Goal: Task Accomplishment & Management: Manage account settings

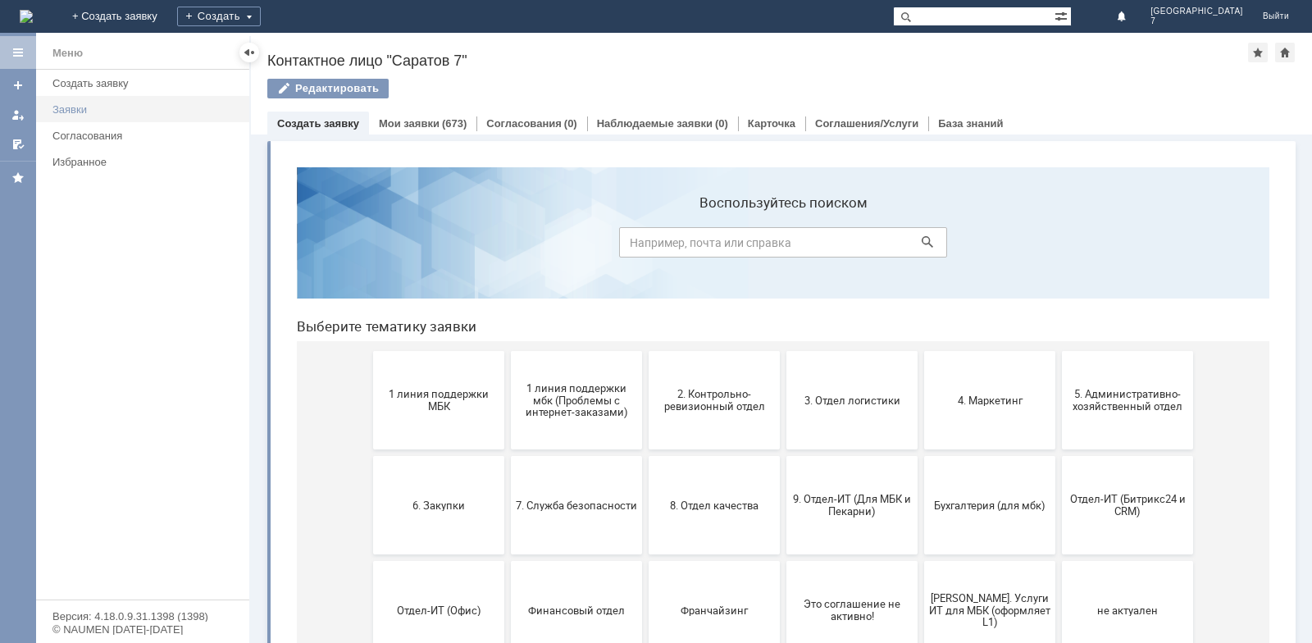
click at [70, 108] on div "Заявки" at bounding box center [145, 109] width 187 height 12
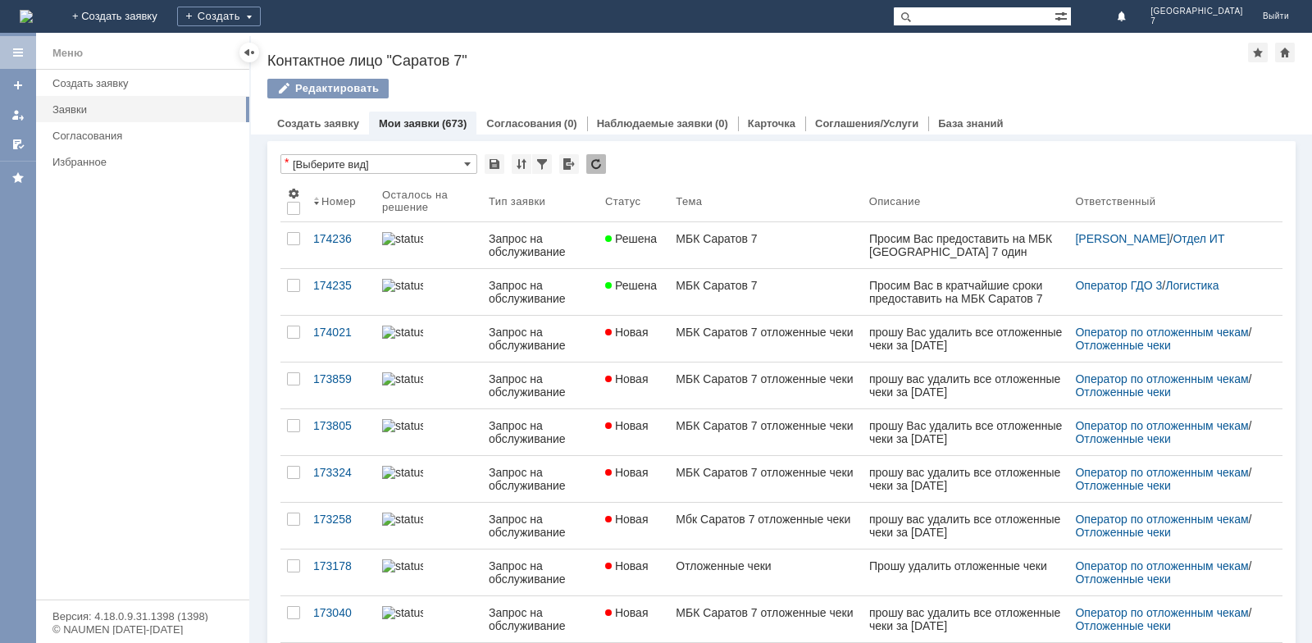
click at [70, 56] on div "Меню" at bounding box center [67, 53] width 30 height 20
click at [307, 124] on link "Создать заявку" at bounding box center [318, 123] width 82 height 12
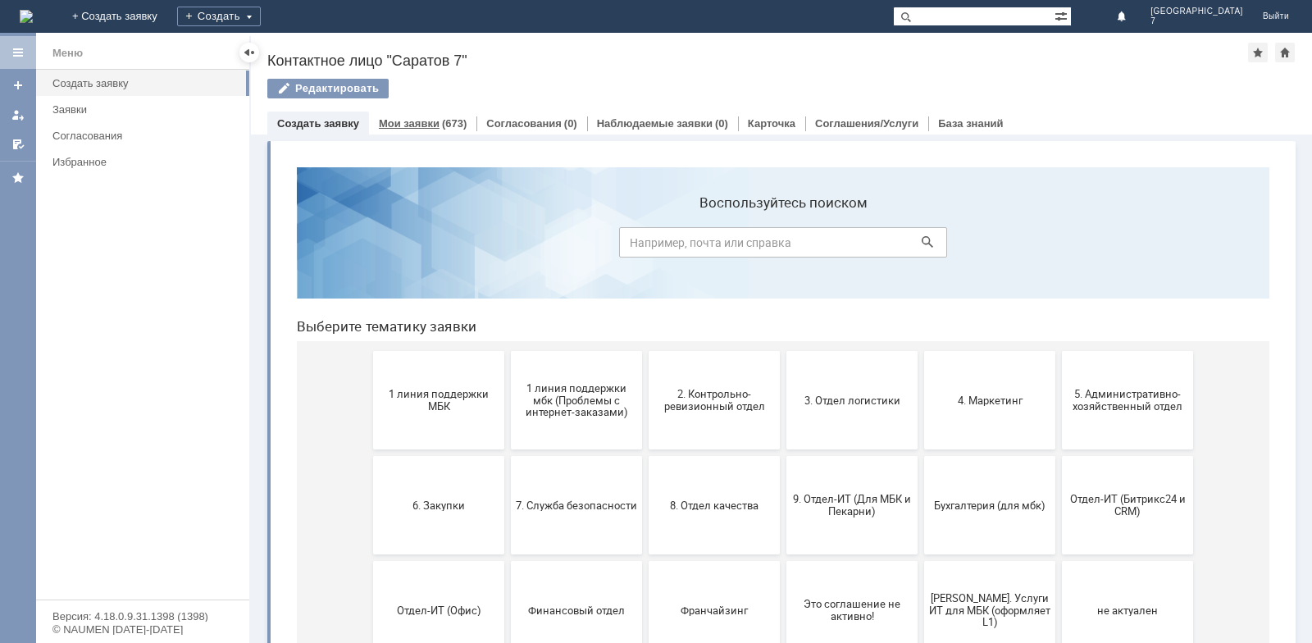
click at [386, 125] on link "Мои заявки" at bounding box center [409, 123] width 61 height 12
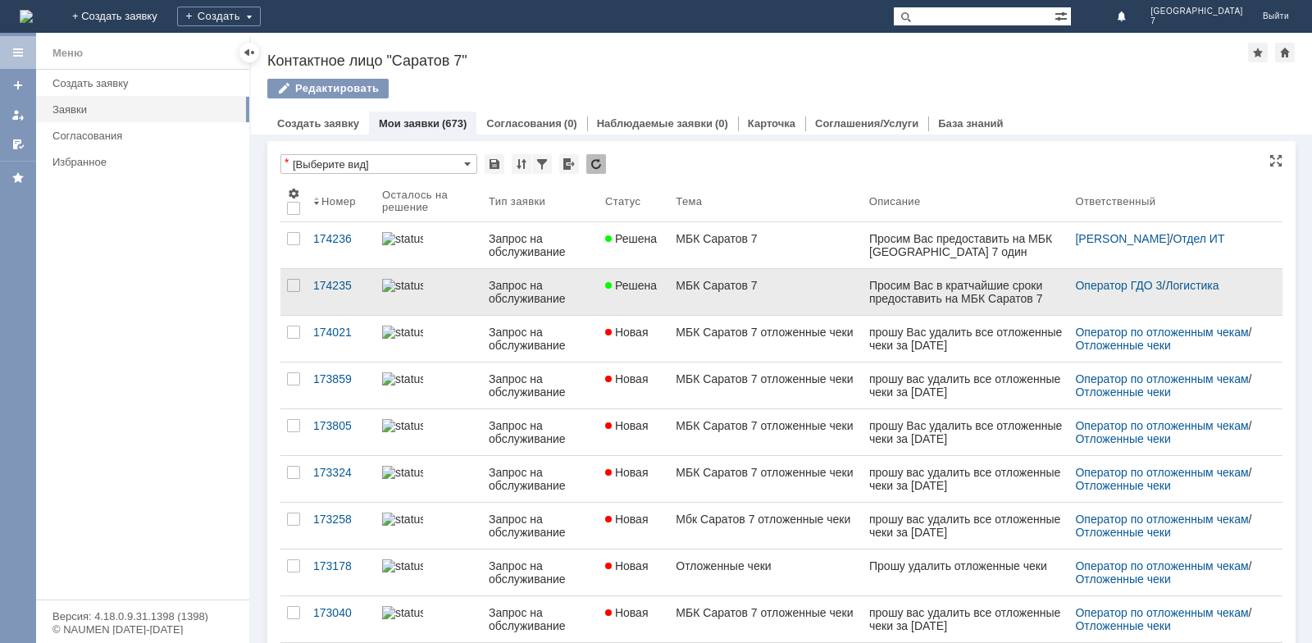
click at [489, 293] on link "Запрос на обслуживание" at bounding box center [540, 292] width 116 height 46
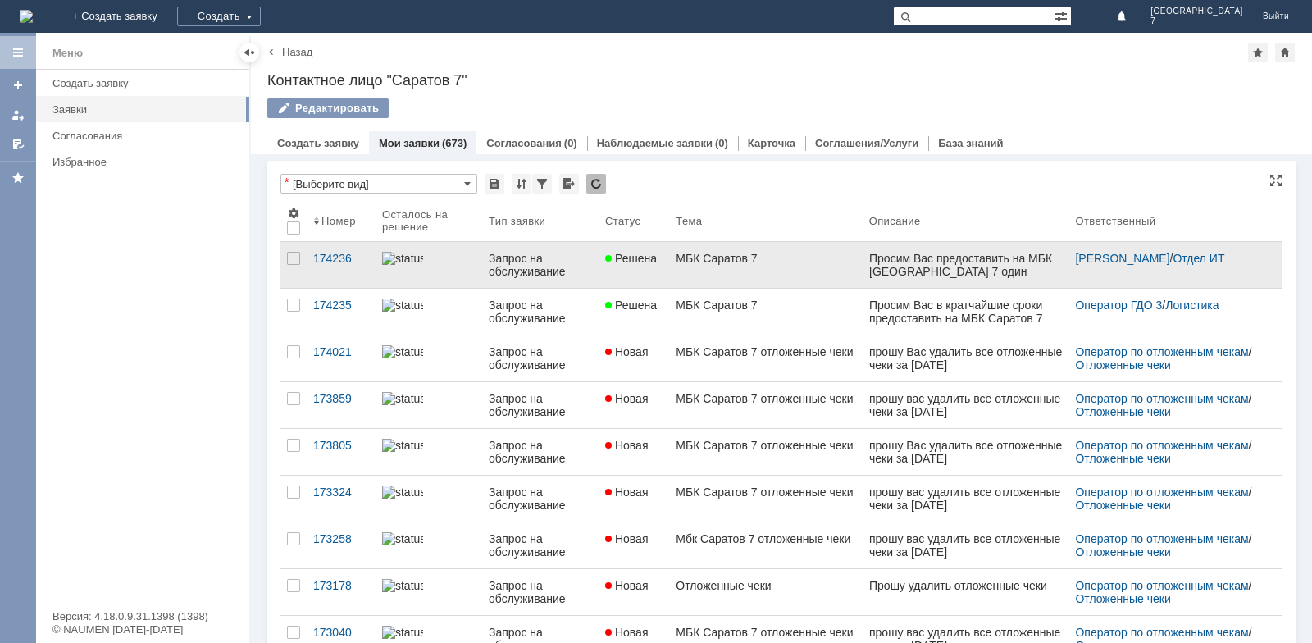
click at [416, 272] on link at bounding box center [428, 265] width 107 height 46
